Goal: Task Accomplishment & Management: Use online tool/utility

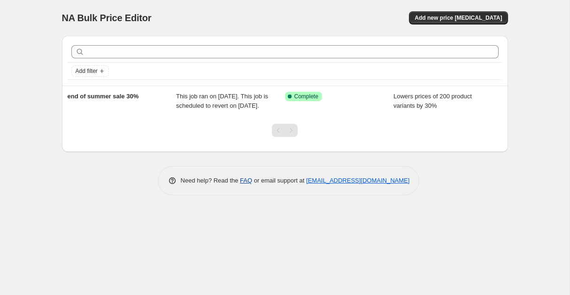
click at [240, 184] on link "FAQ" at bounding box center [246, 180] width 12 height 7
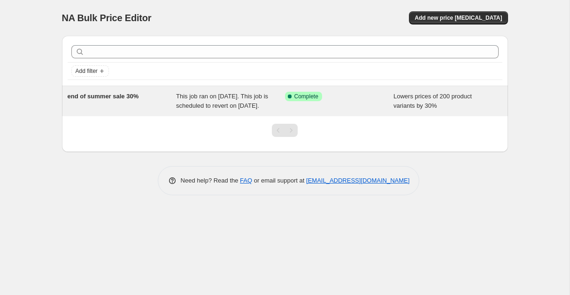
click at [171, 104] on div "end of summer sale 30%" at bounding box center [122, 101] width 109 height 19
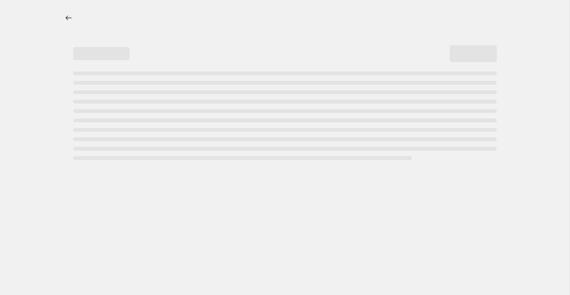
select select "percentage"
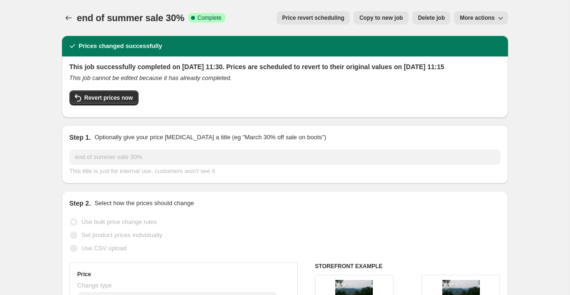
click at [498, 15] on icon "button" at bounding box center [500, 17] width 9 height 9
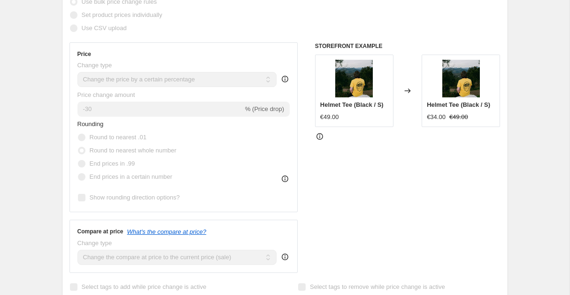
scroll to position [220, 0]
click at [361, 88] on img at bounding box center [354, 78] width 38 height 38
click at [448, 97] on img at bounding box center [462, 78] width 38 height 38
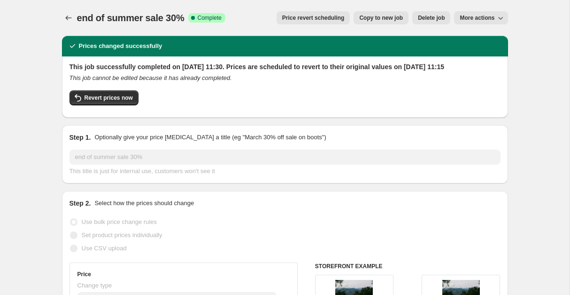
scroll to position [0, 0]
